Goal: Task Accomplishment & Management: Manage account settings

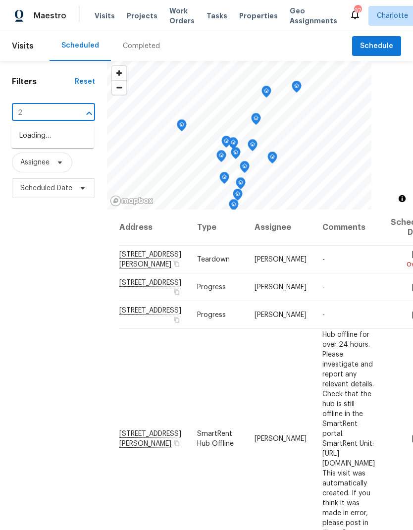
scroll to position [40, 0]
type input "2744 [PERSON_NAME]"
click at [66, 128] on li "[STREET_ADDRESS][PERSON_NAME][PERSON_NAME]" at bounding box center [52, 147] width 83 height 38
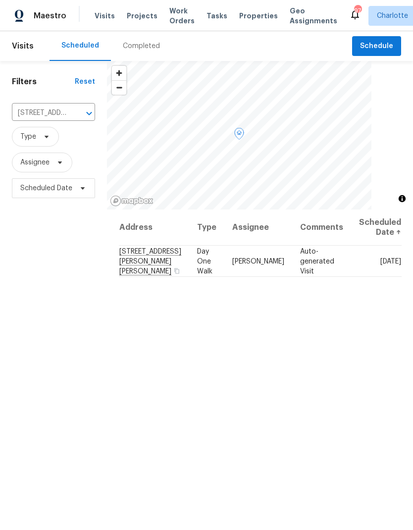
click at [0, 0] on icon at bounding box center [0, 0] width 0 height 0
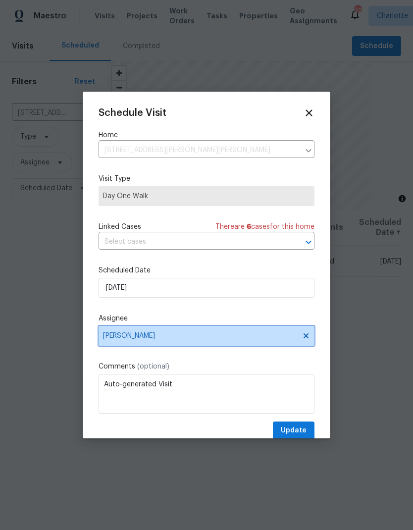
click at [304, 339] on icon at bounding box center [306, 336] width 5 height 5
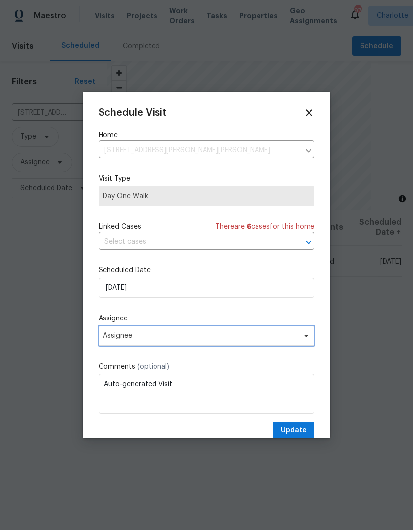
click at [300, 340] on span at bounding box center [304, 336] width 11 height 8
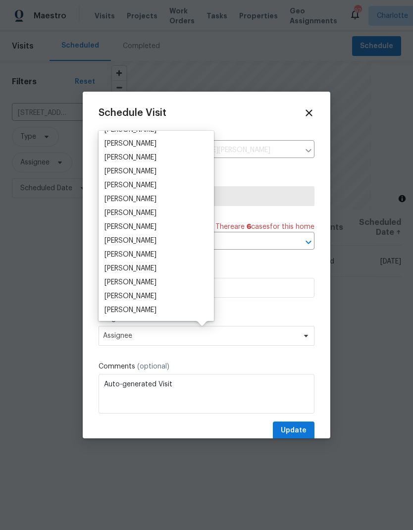
scroll to position [65, 0]
type input "Ryan"
click at [137, 244] on div "[PERSON_NAME]" at bounding box center [131, 241] width 52 height 10
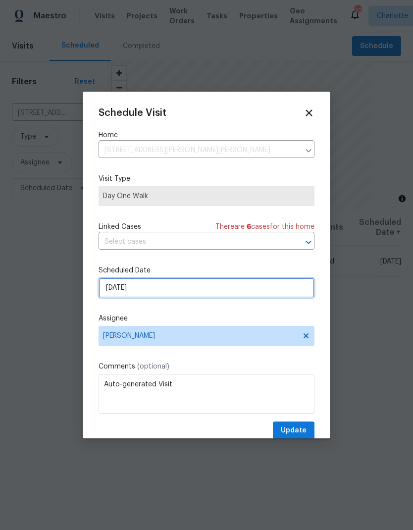
click at [134, 287] on input "8/19/2025" at bounding box center [207, 288] width 216 height 20
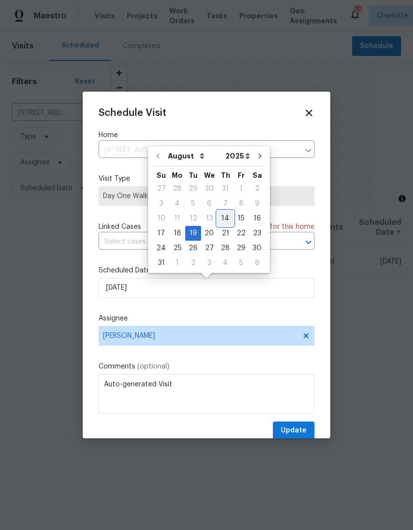
click at [218, 221] on div "14" at bounding box center [226, 219] width 16 height 14
type input "8/14/2025"
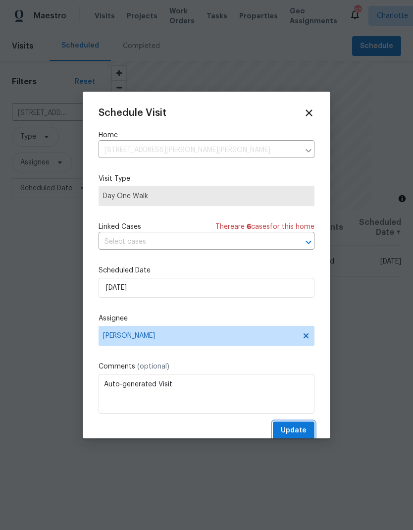
click at [303, 430] on span "Update" at bounding box center [294, 431] width 26 height 12
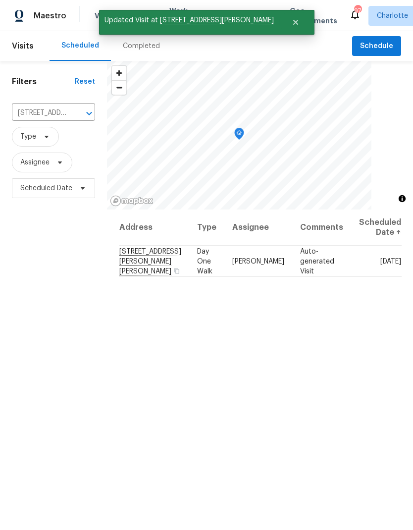
click at [53, 20] on span "Maestro" at bounding box center [50, 16] width 33 height 10
